Goal: Transaction & Acquisition: Purchase product/service

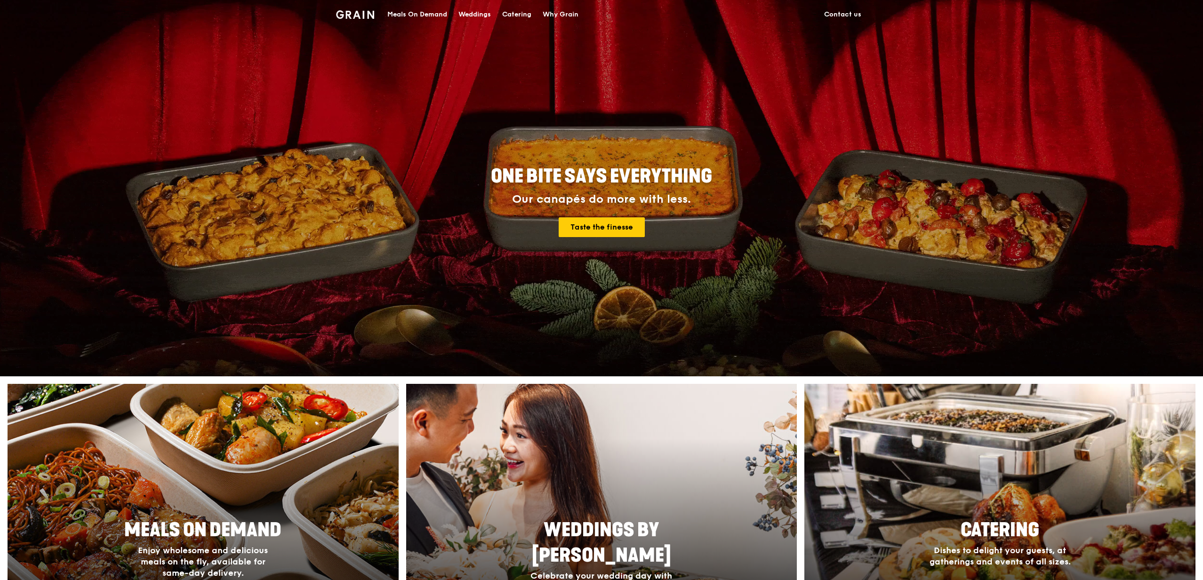
click at [413, 17] on div "Meals On Demand" at bounding box center [417, 14] width 60 height 28
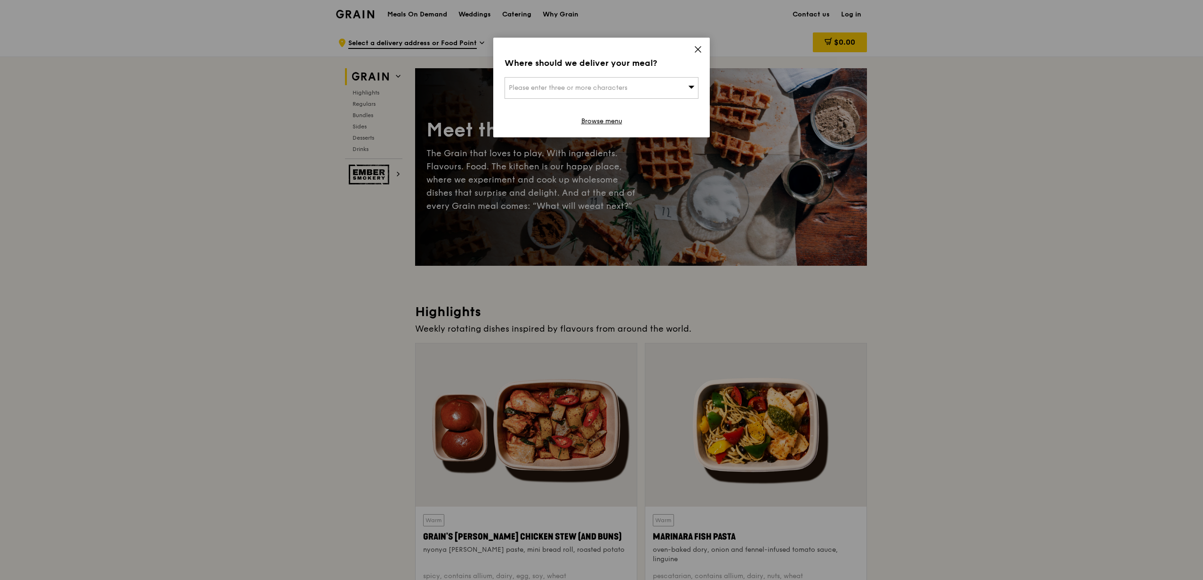
click at [675, 88] on div "Please enter three or more characters" at bounding box center [602, 88] width 194 height 22
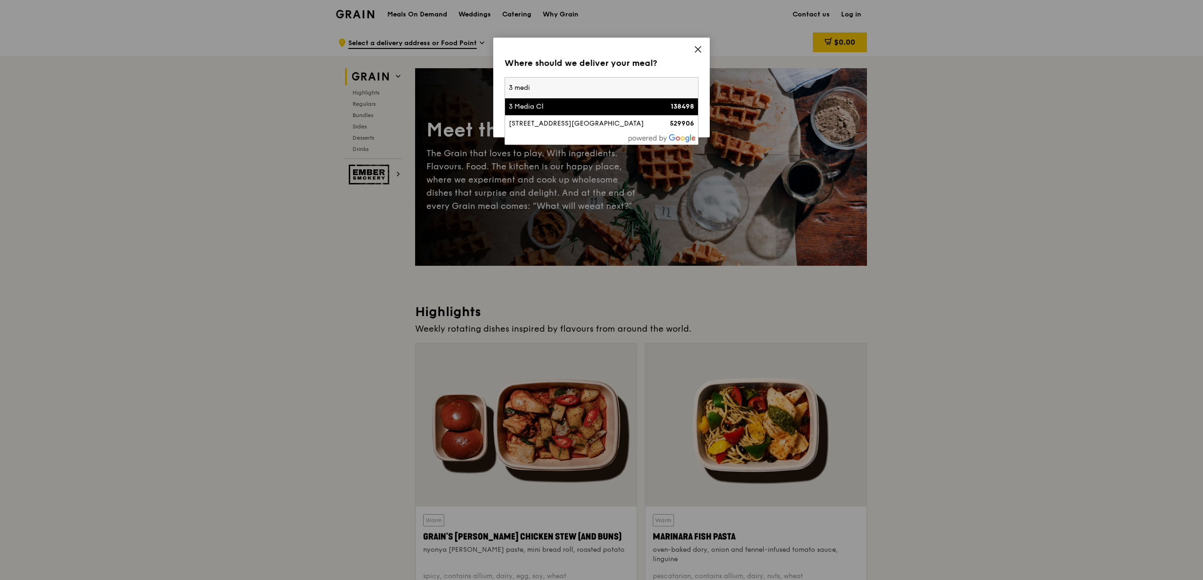
type input "3 medi"
click at [653, 105] on div "138498" at bounding box center [671, 106] width 47 height 9
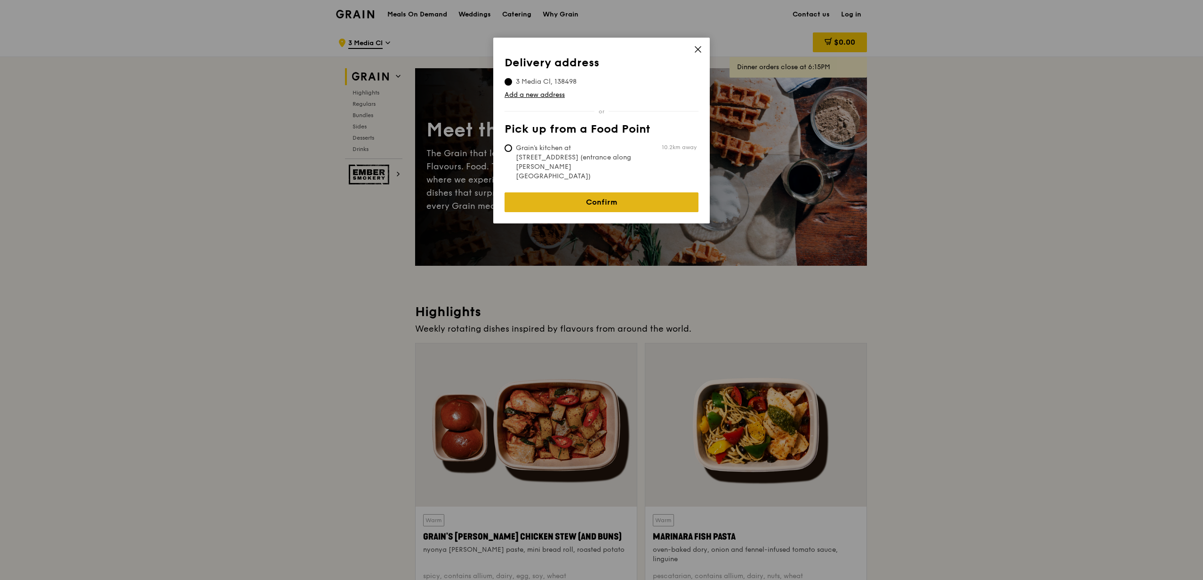
click at [648, 193] on link "Confirm" at bounding box center [602, 203] width 194 height 20
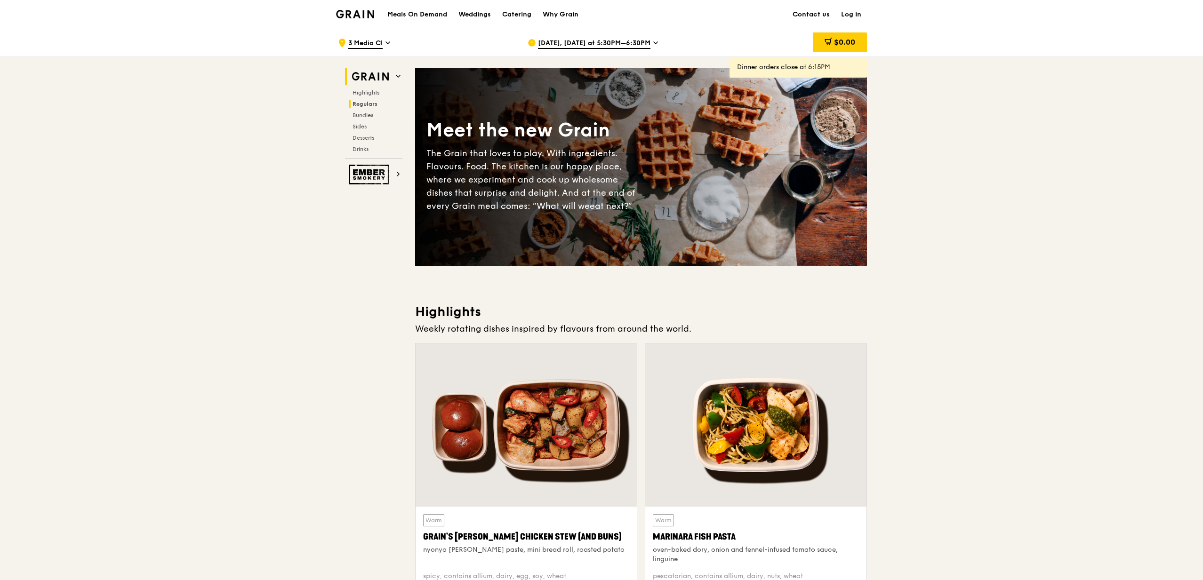
click at [364, 104] on span "Regulars" at bounding box center [365, 104] width 25 height 7
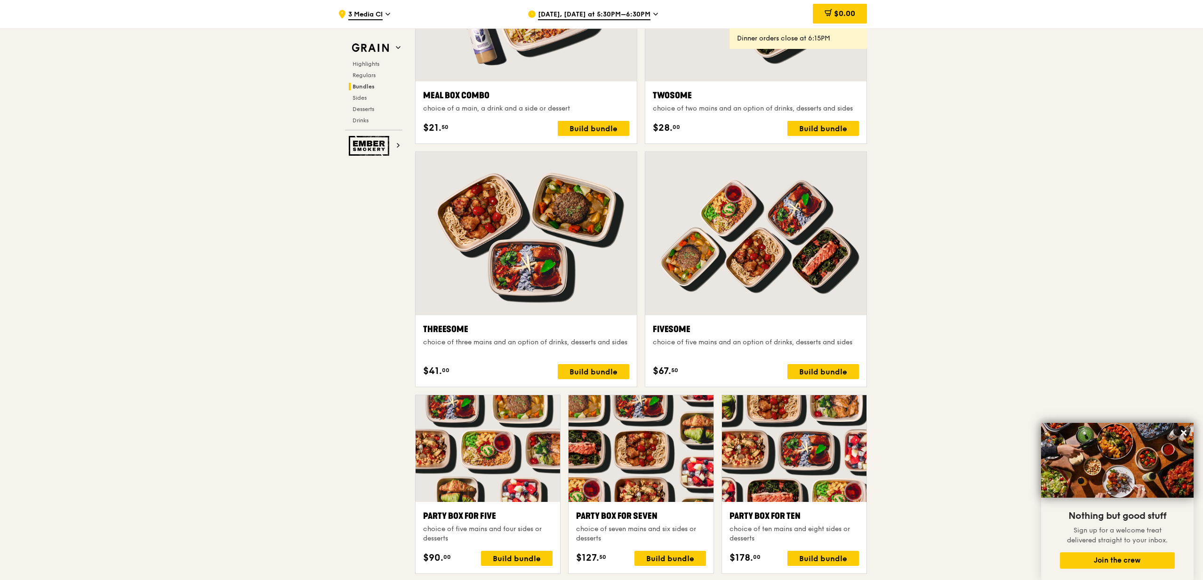
scroll to position [1542, 0]
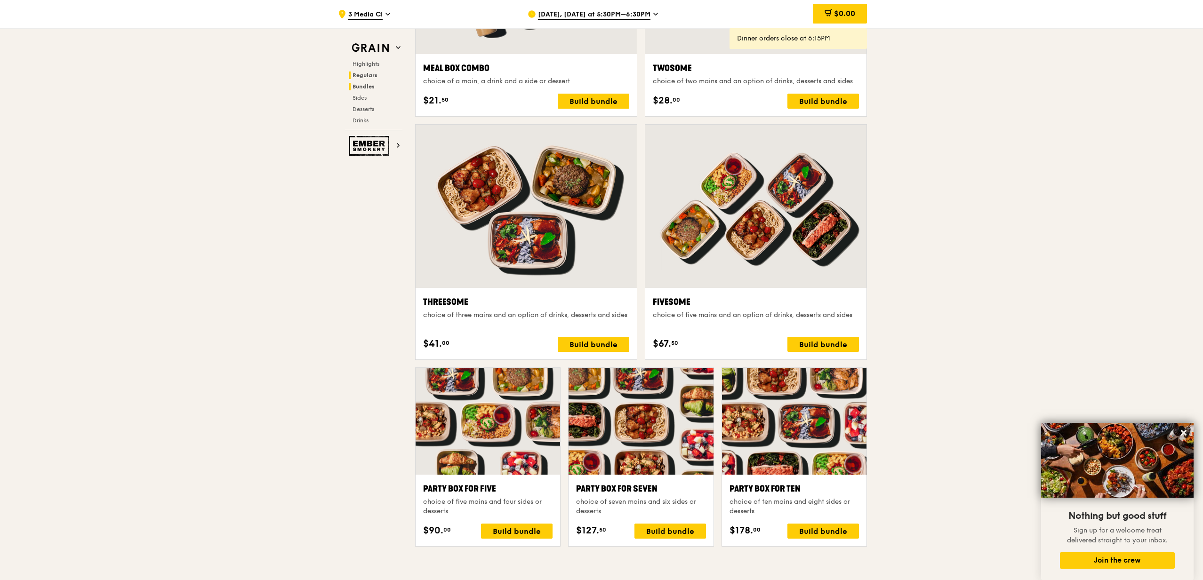
click at [364, 76] on span "Regulars" at bounding box center [365, 75] width 25 height 7
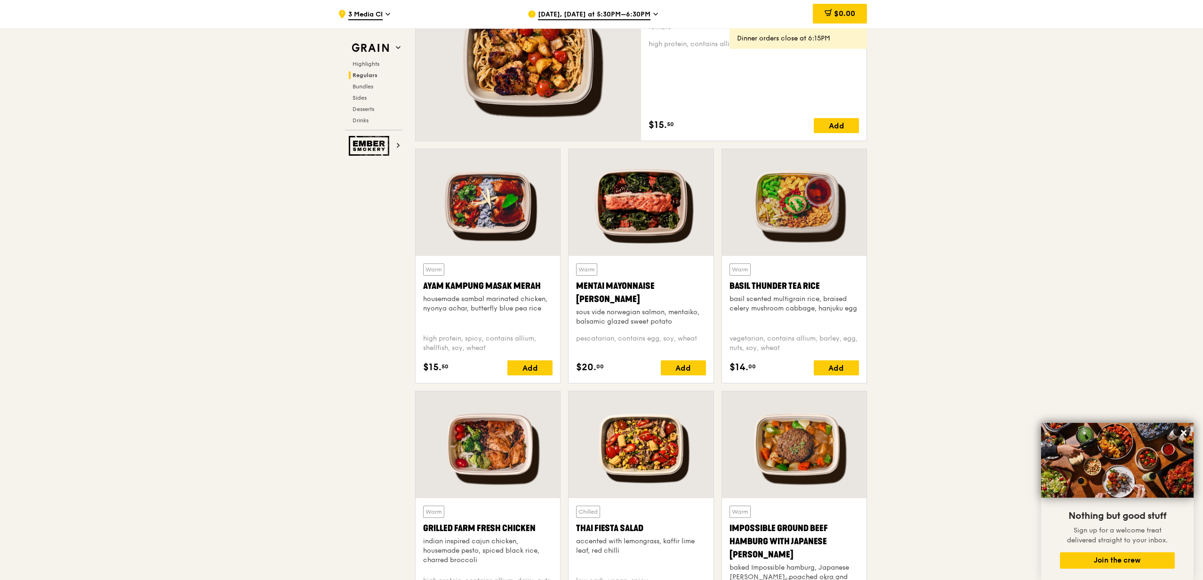
scroll to position [722, 0]
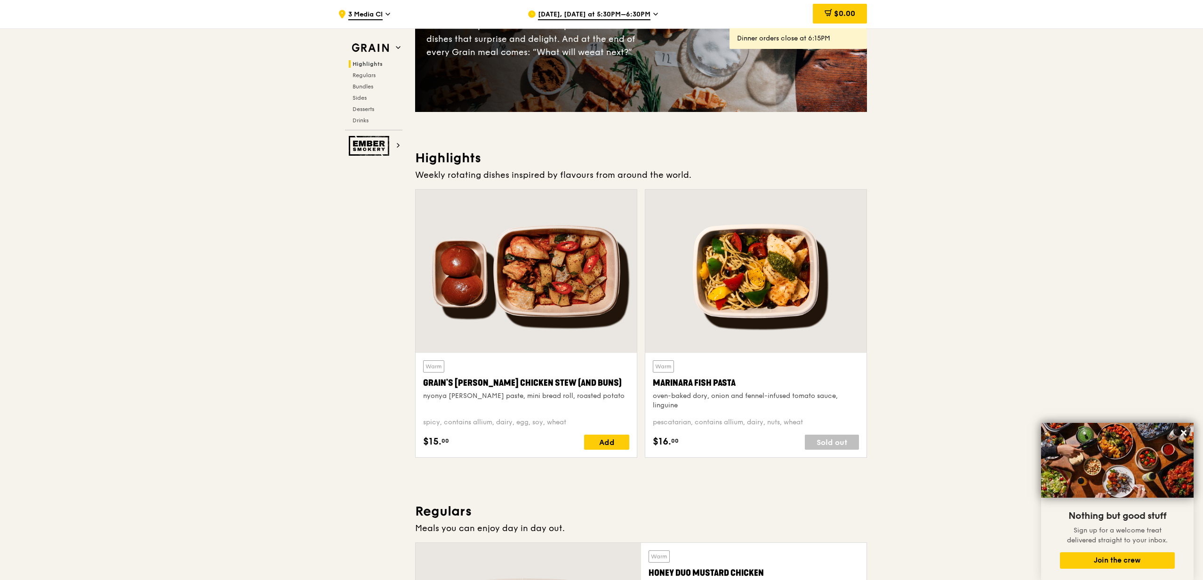
scroll to position [254, 0]
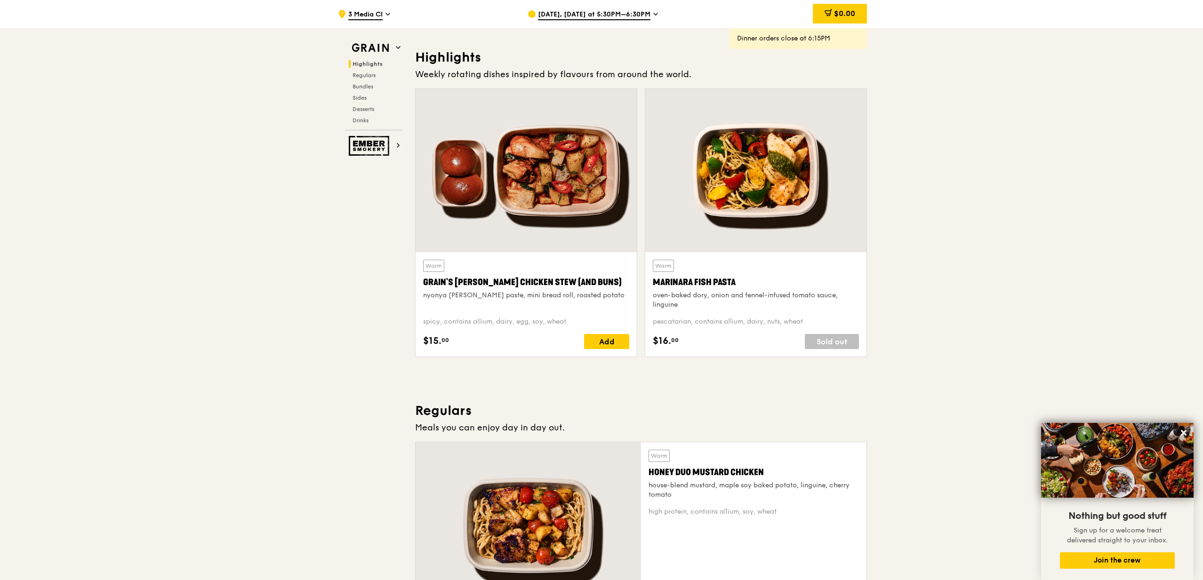
click at [653, 16] on icon at bounding box center [655, 14] width 5 height 8
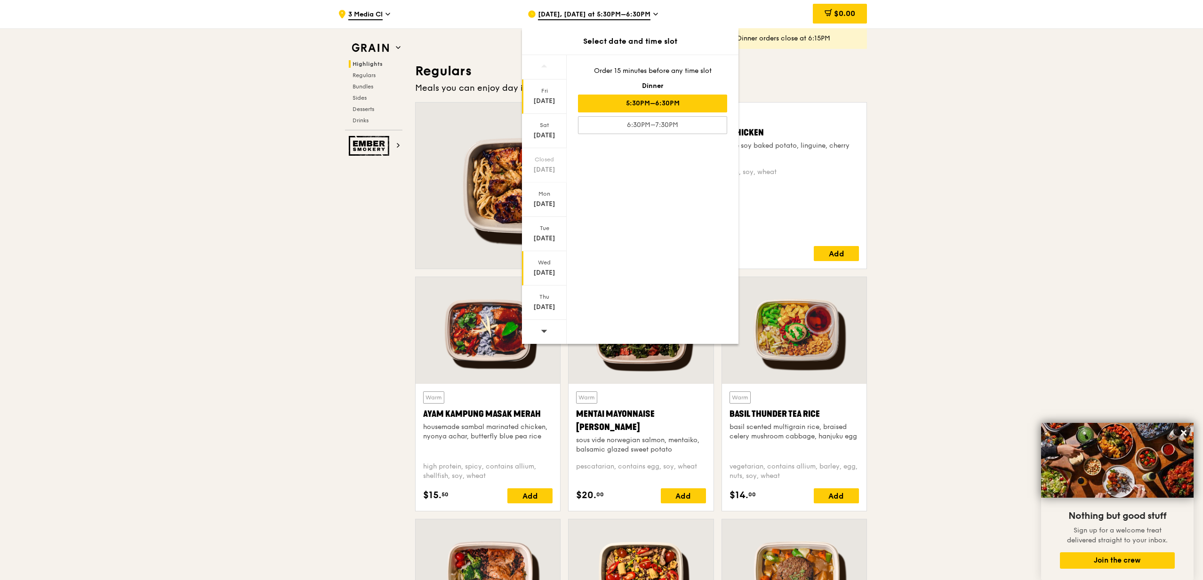
scroll to position [430, 0]
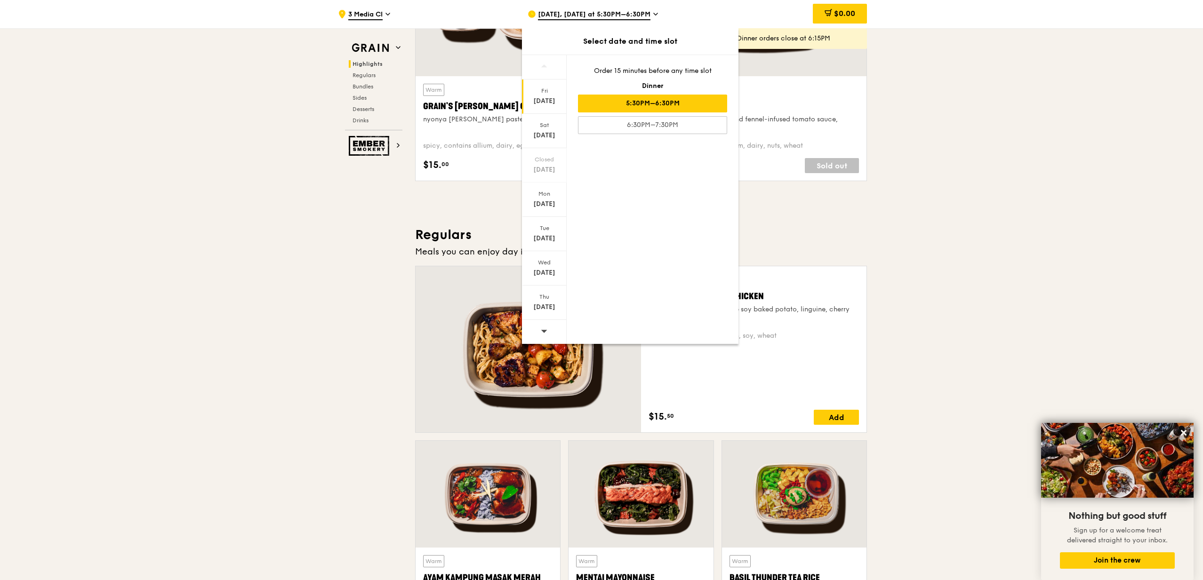
click at [546, 334] on icon at bounding box center [544, 331] width 7 height 7
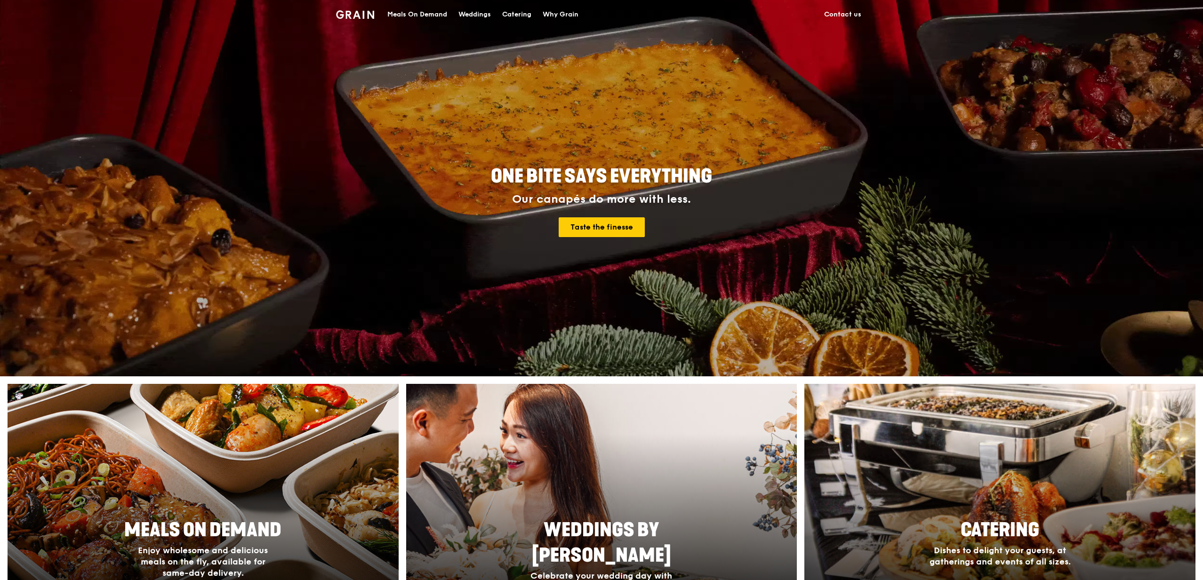
click at [426, 16] on div "Meals On Demand" at bounding box center [417, 14] width 60 height 28
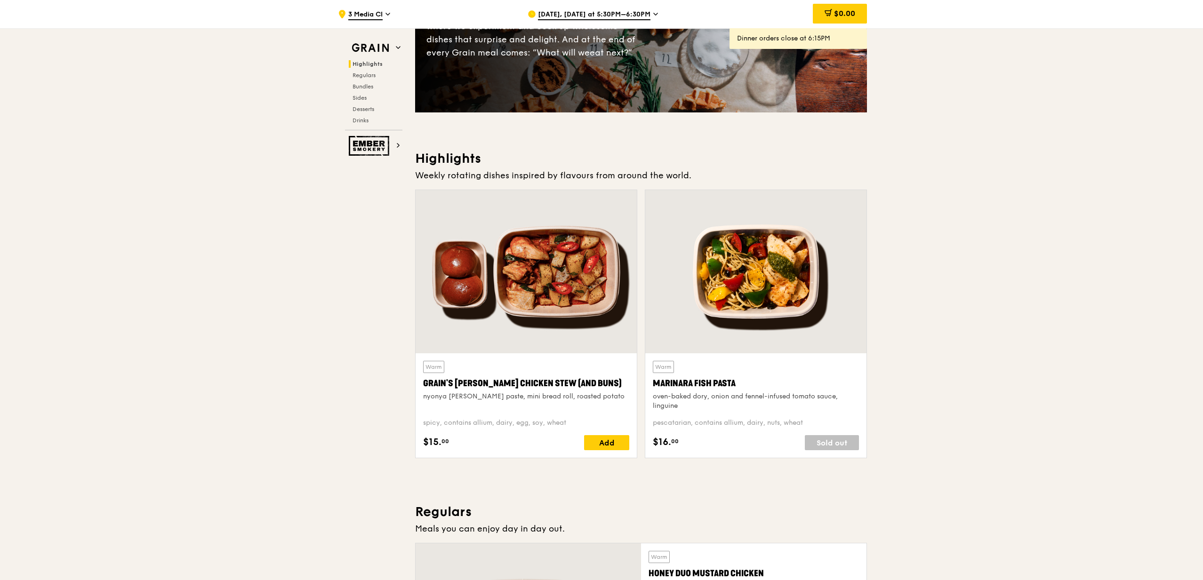
scroll to position [155, 0]
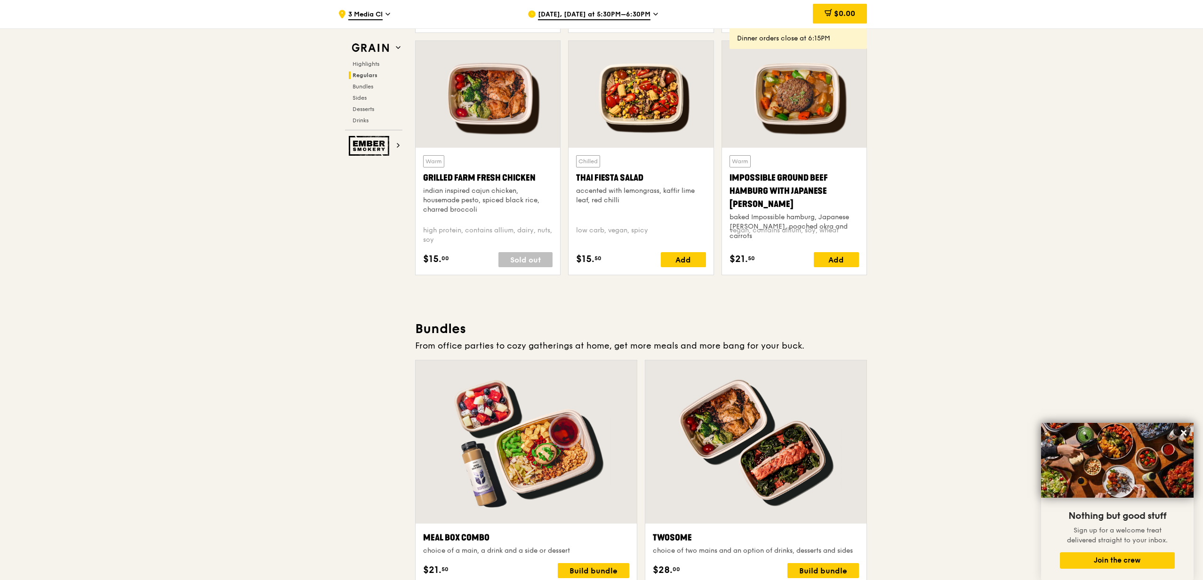
scroll to position [731, 0]
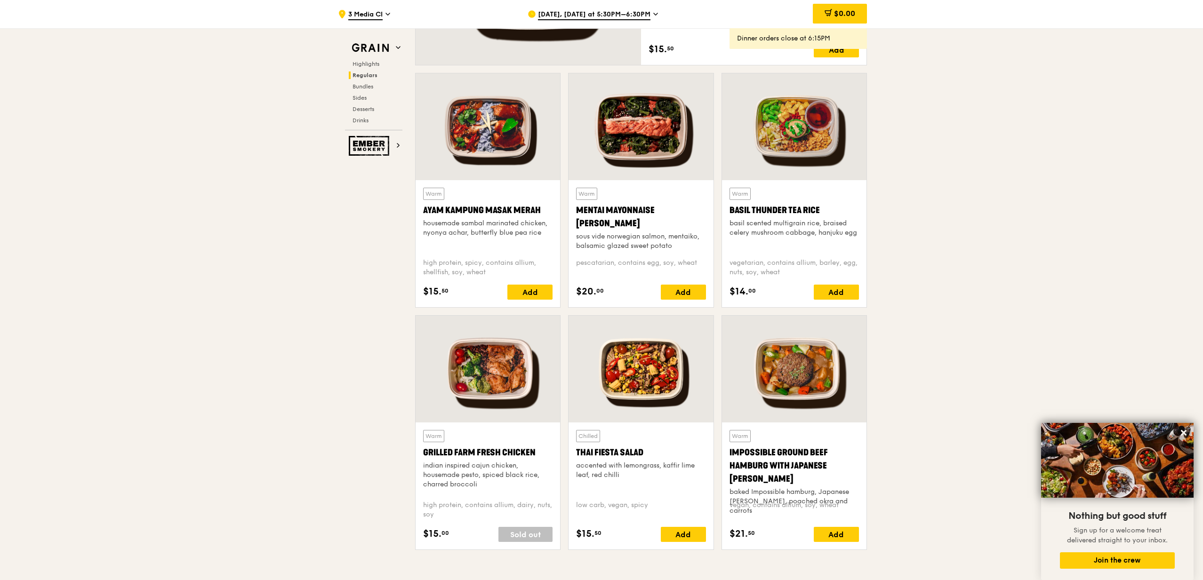
scroll to position [797, 0]
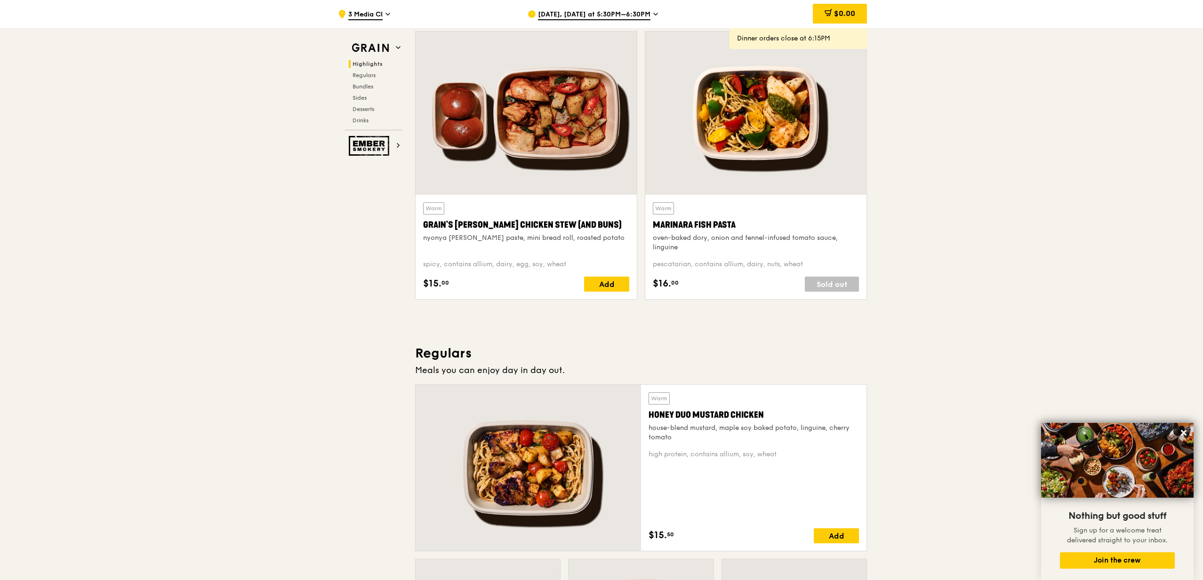
scroll to position [310, 0]
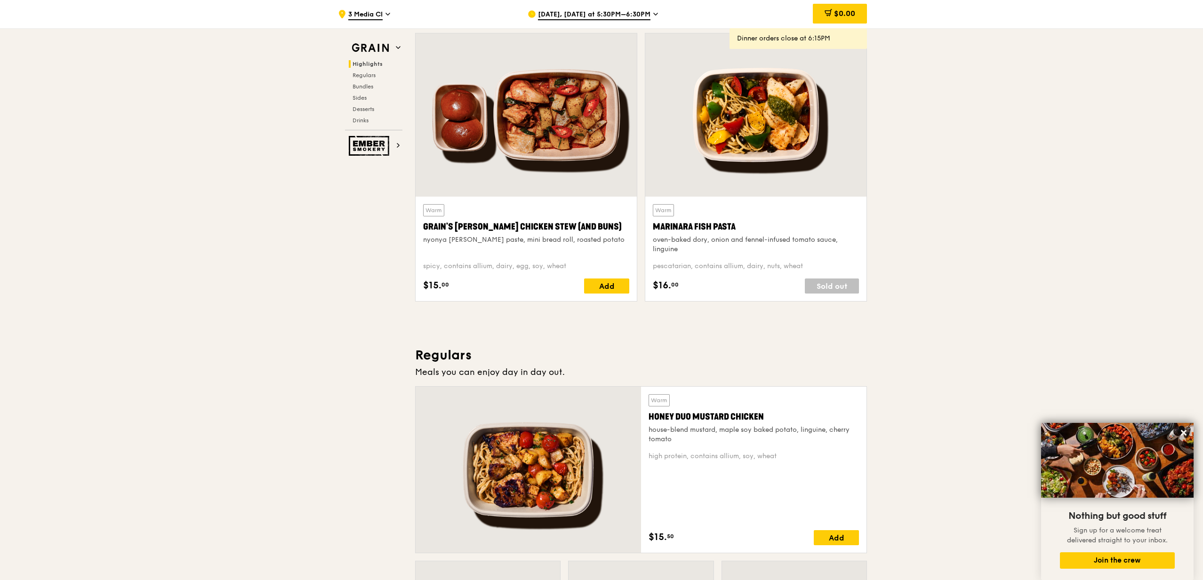
click at [597, 15] on span "[DATE], [DATE] at 5:30PM–6:30PM" at bounding box center [594, 15] width 112 height 10
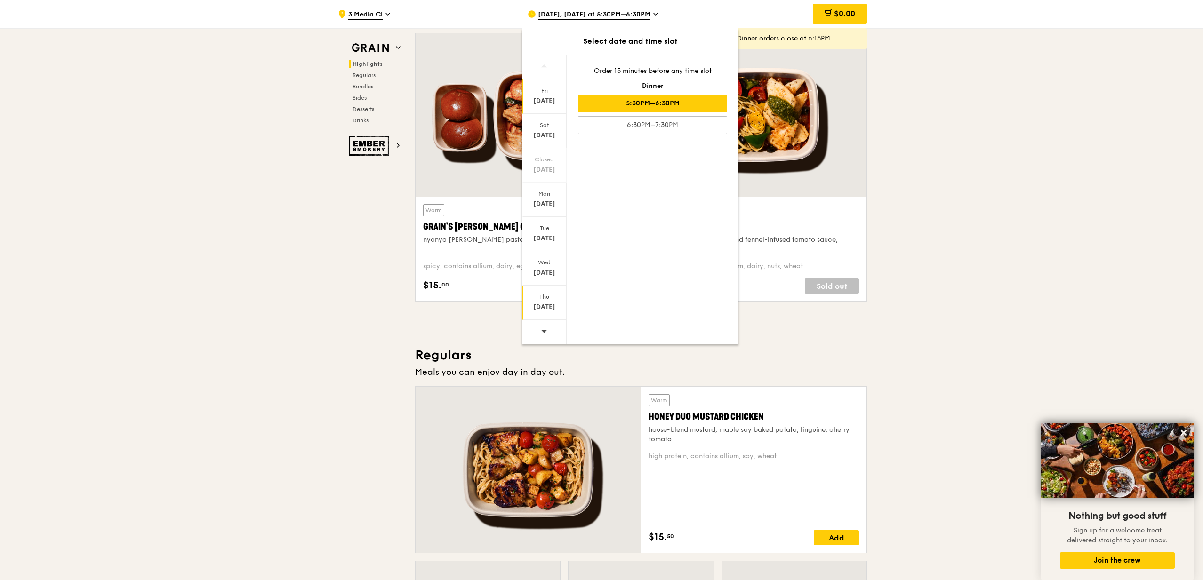
click at [544, 295] on div "Thu" at bounding box center [544, 297] width 42 height 8
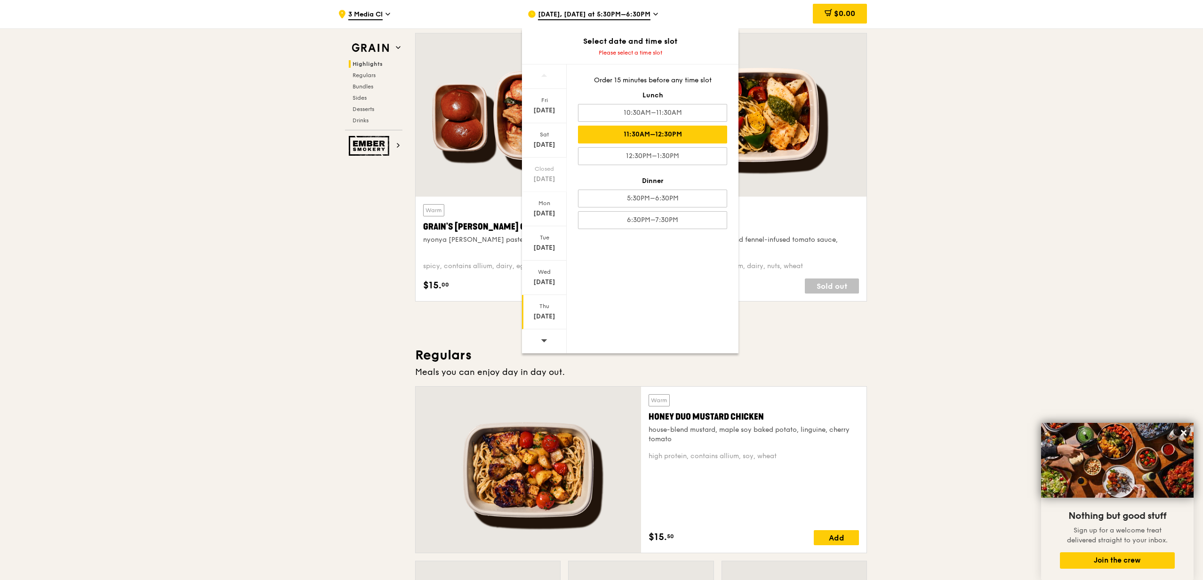
click at [707, 139] on div "11:30AM–12:30PM" at bounding box center [652, 135] width 149 height 18
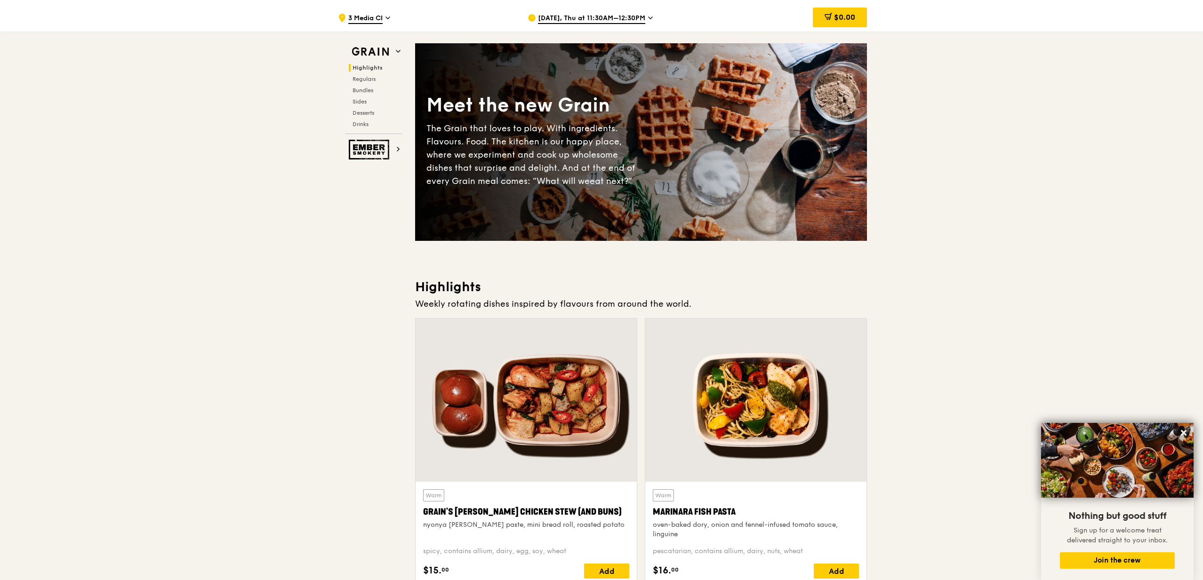
scroll to position [144, 0]
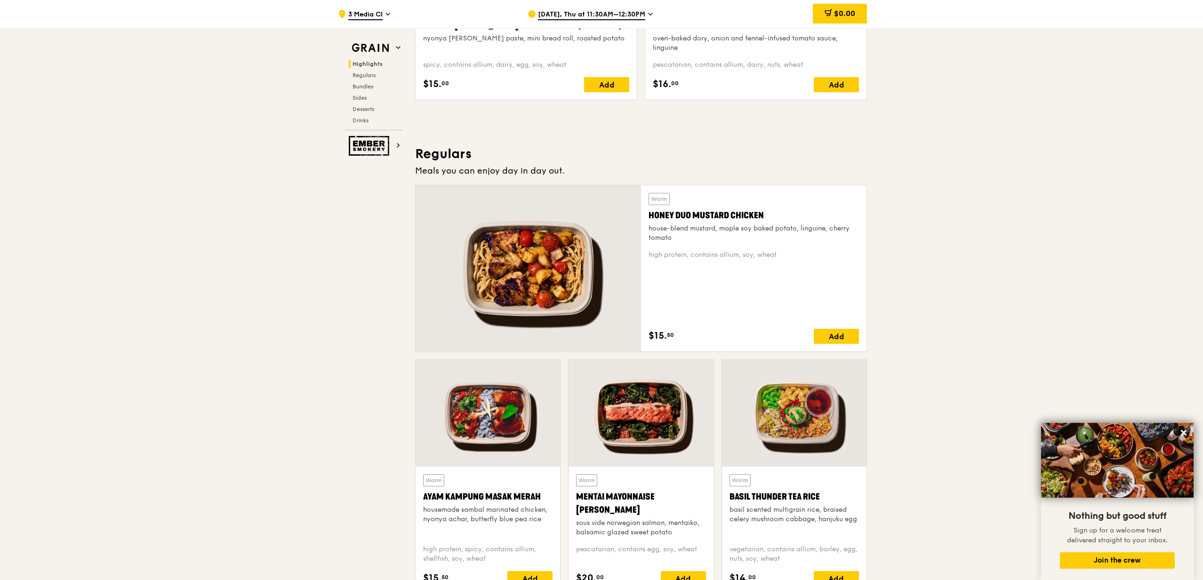
scroll to position [512, 0]
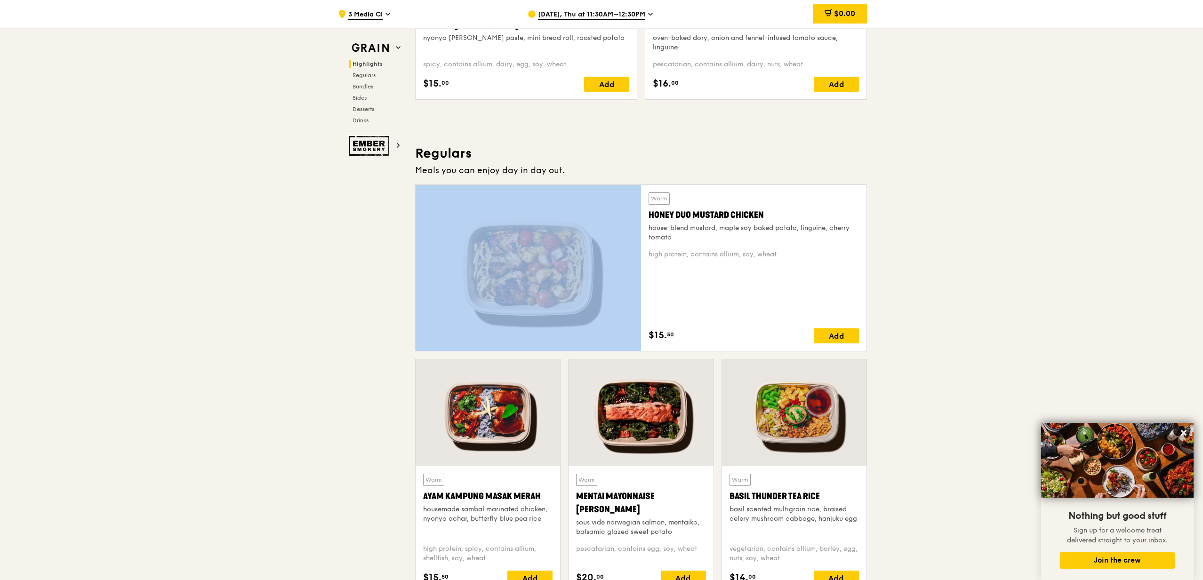
drag, startPoint x: 911, startPoint y: 329, endPoint x: 865, endPoint y: 180, distance: 156.6
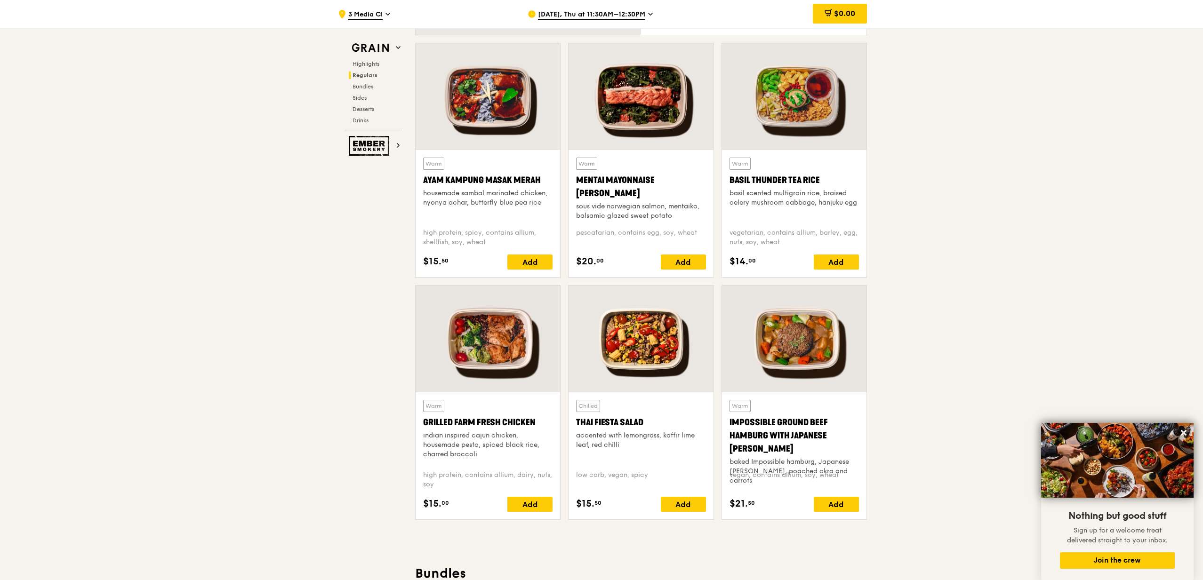
scroll to position [827, 0]
